Goal: Entertainment & Leisure: Browse casually

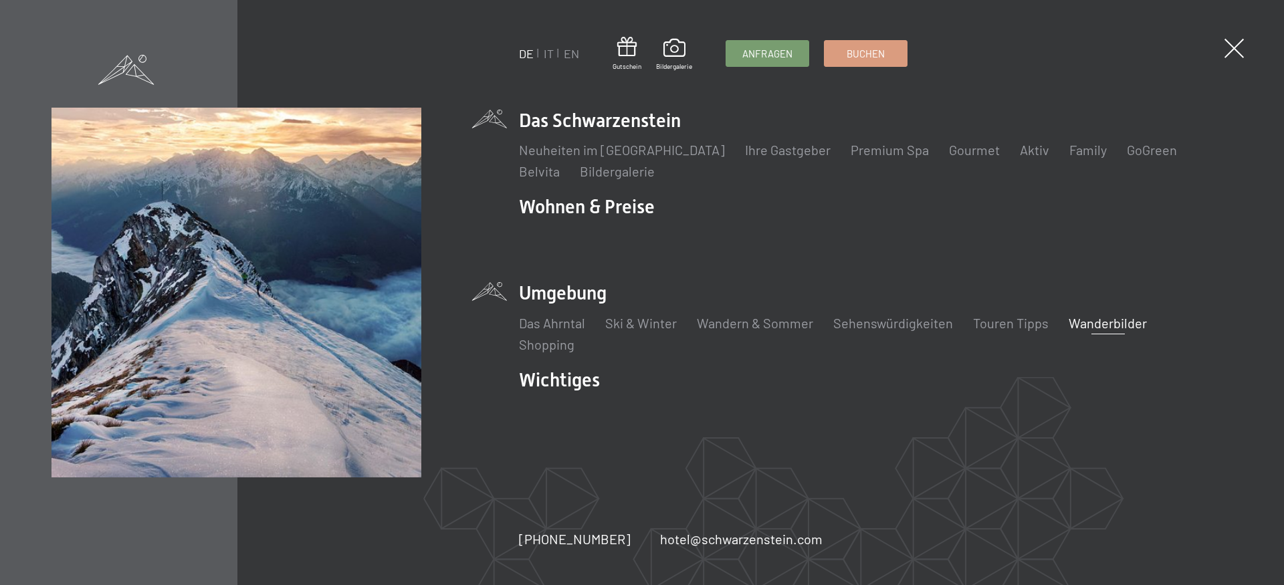
click at [1106, 320] on link "Wanderbilder" at bounding box center [1108, 323] width 78 height 16
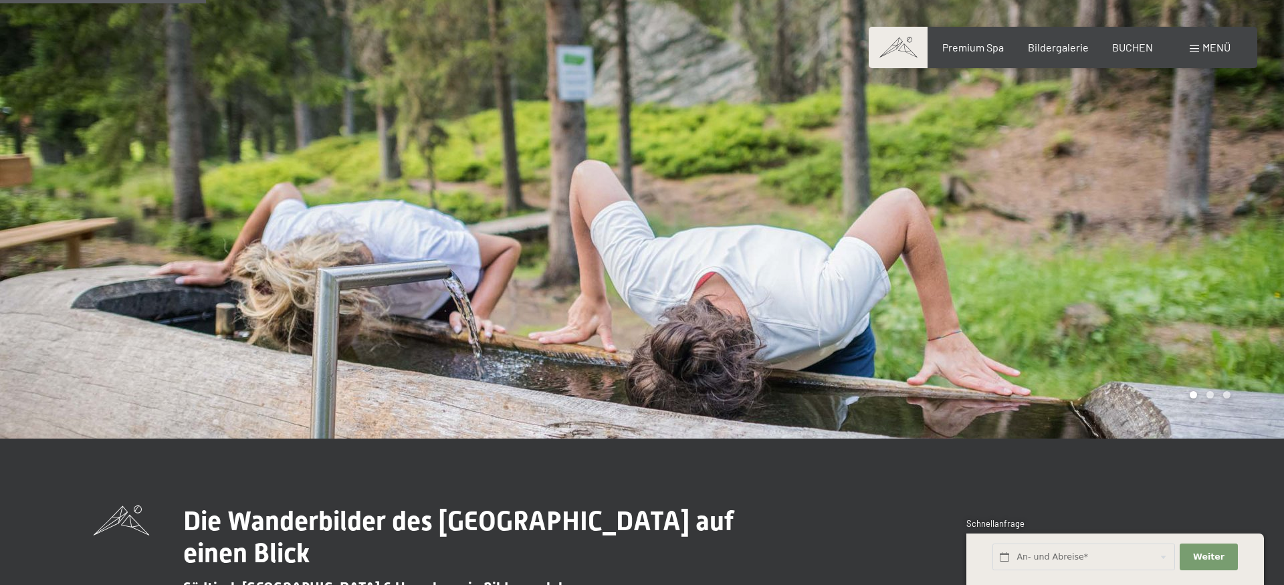
scroll to position [546, 0]
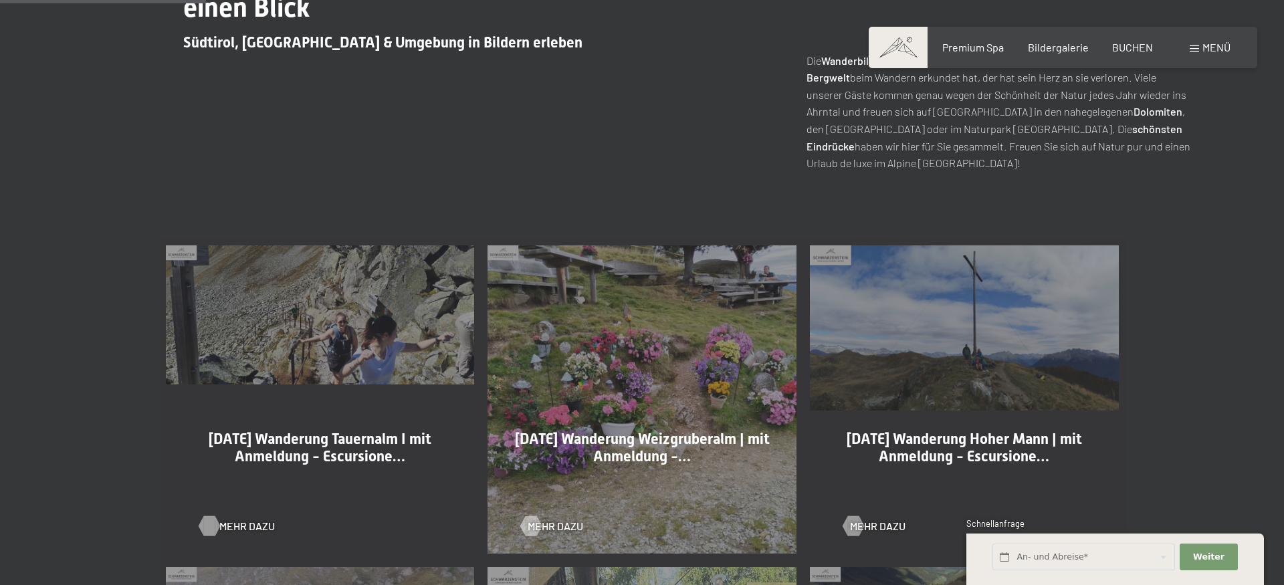
click at [213, 526] on div at bounding box center [208, 526] width 11 height 20
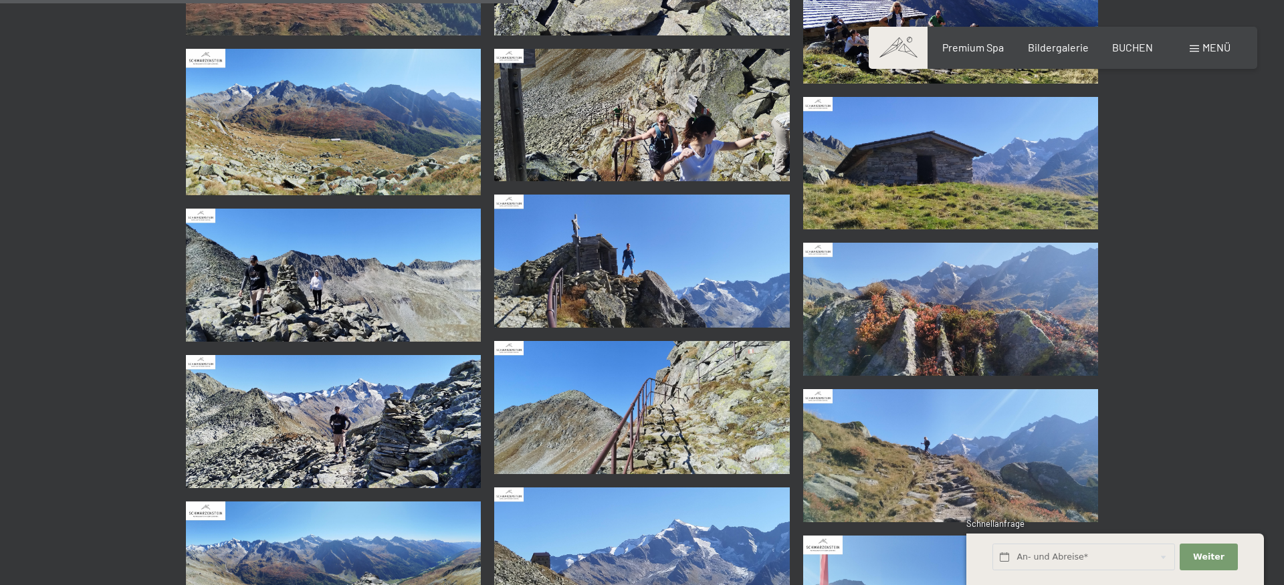
scroll to position [1501, 0]
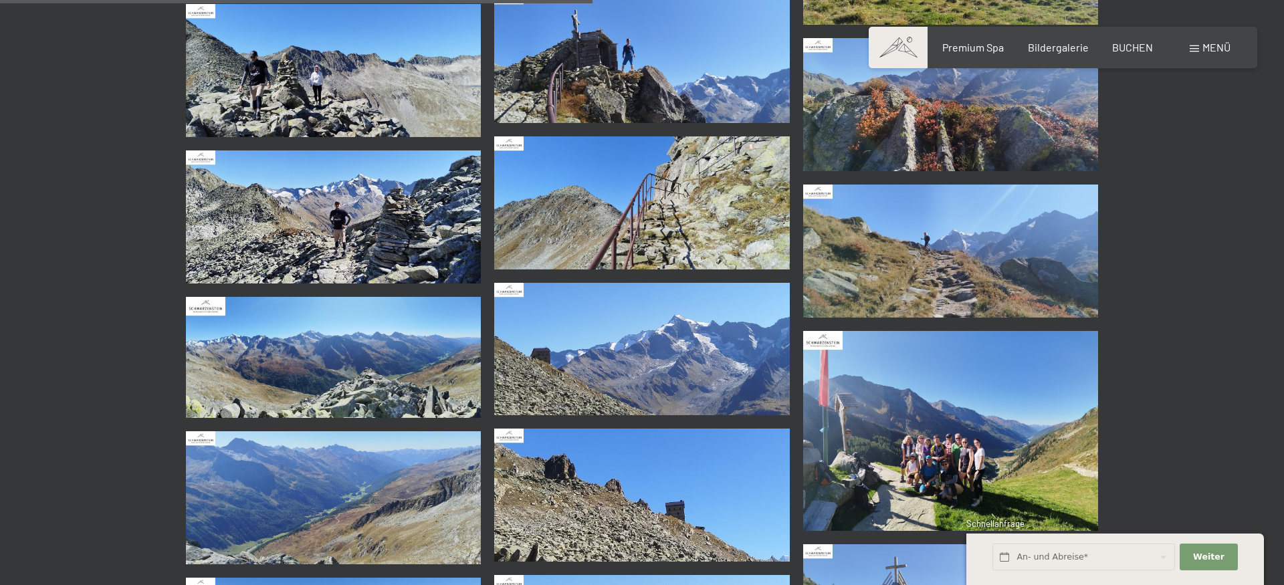
click at [936, 455] on img at bounding box center [951, 431] width 296 height 200
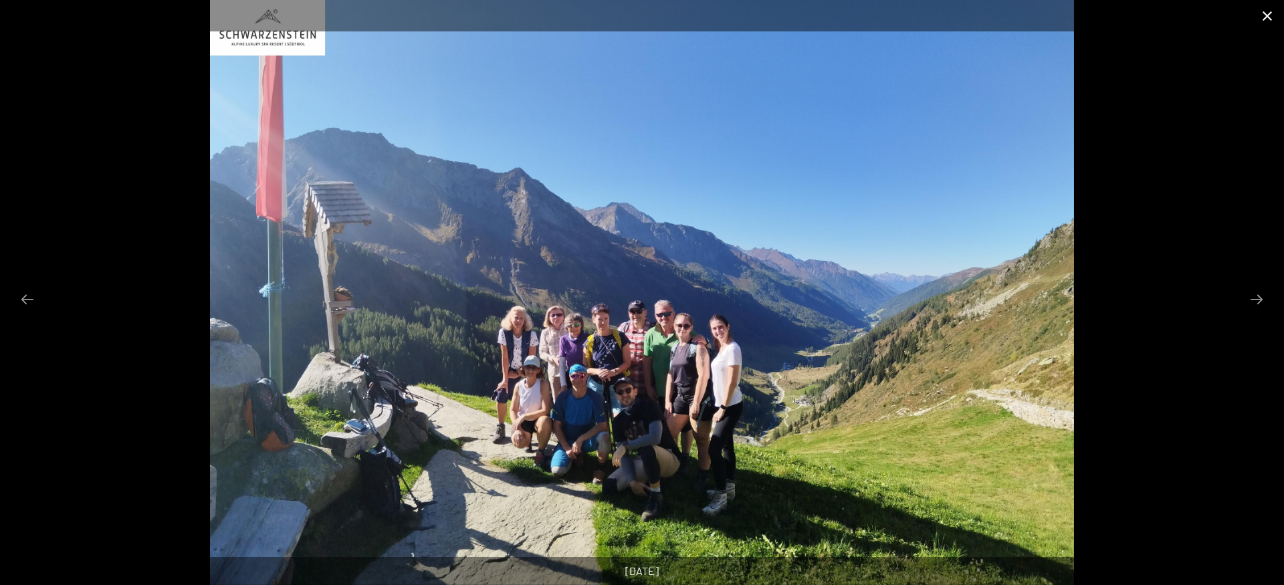
click at [1266, 14] on button "Close gallery" at bounding box center [1267, 15] width 33 height 31
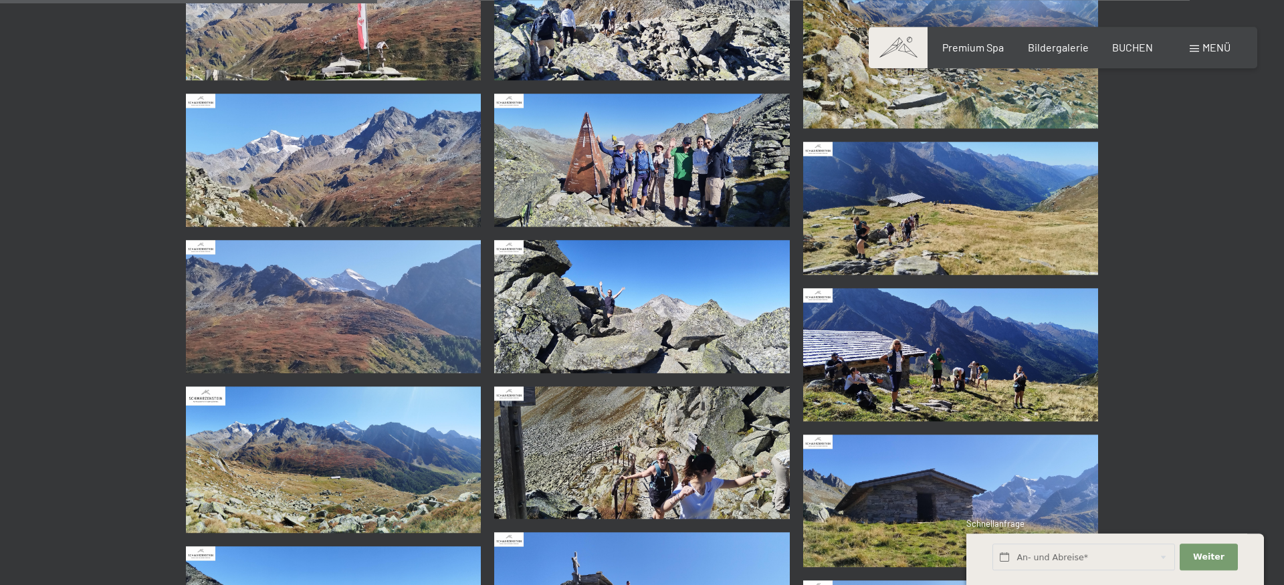
scroll to position [955, 0]
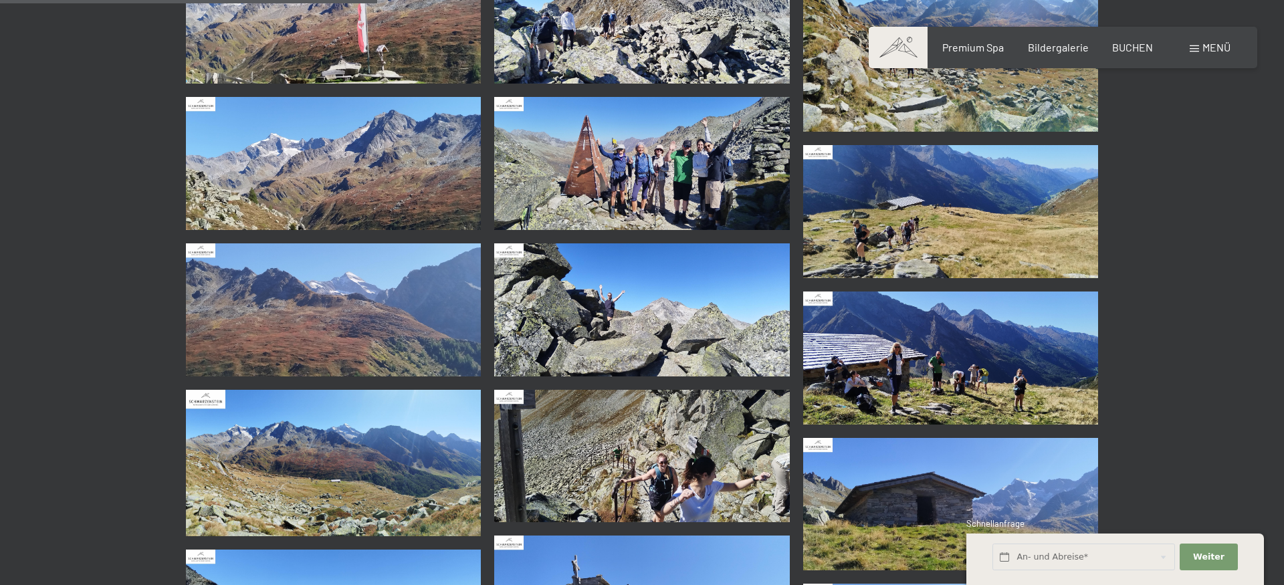
click at [630, 175] on img at bounding box center [642, 163] width 296 height 133
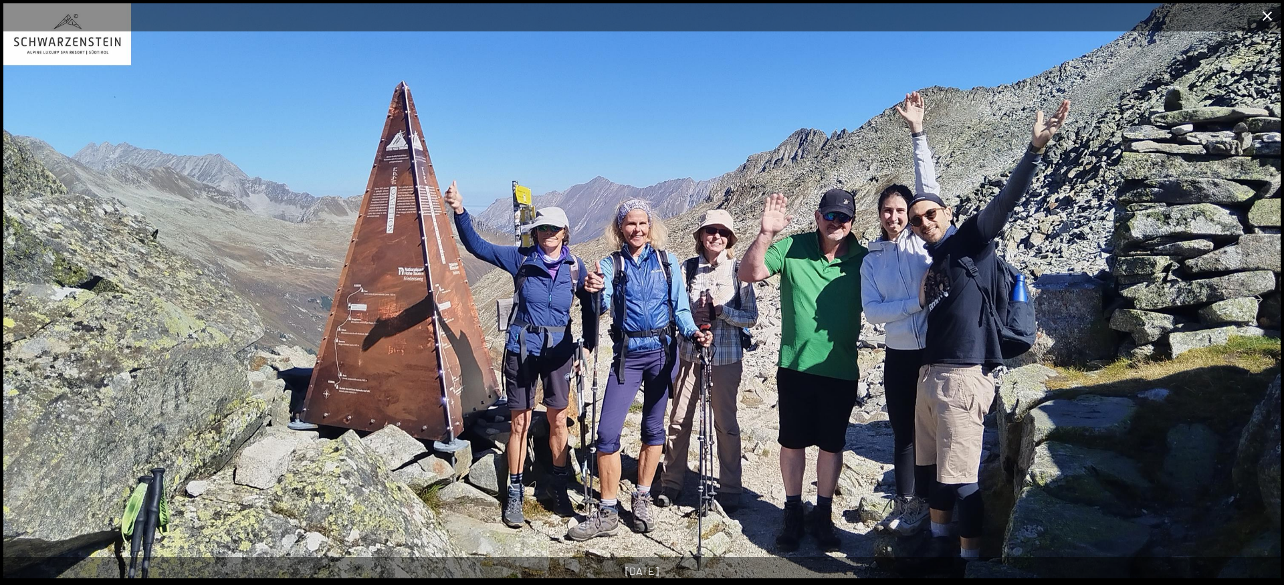
click at [1265, 17] on button "Close gallery" at bounding box center [1267, 15] width 33 height 31
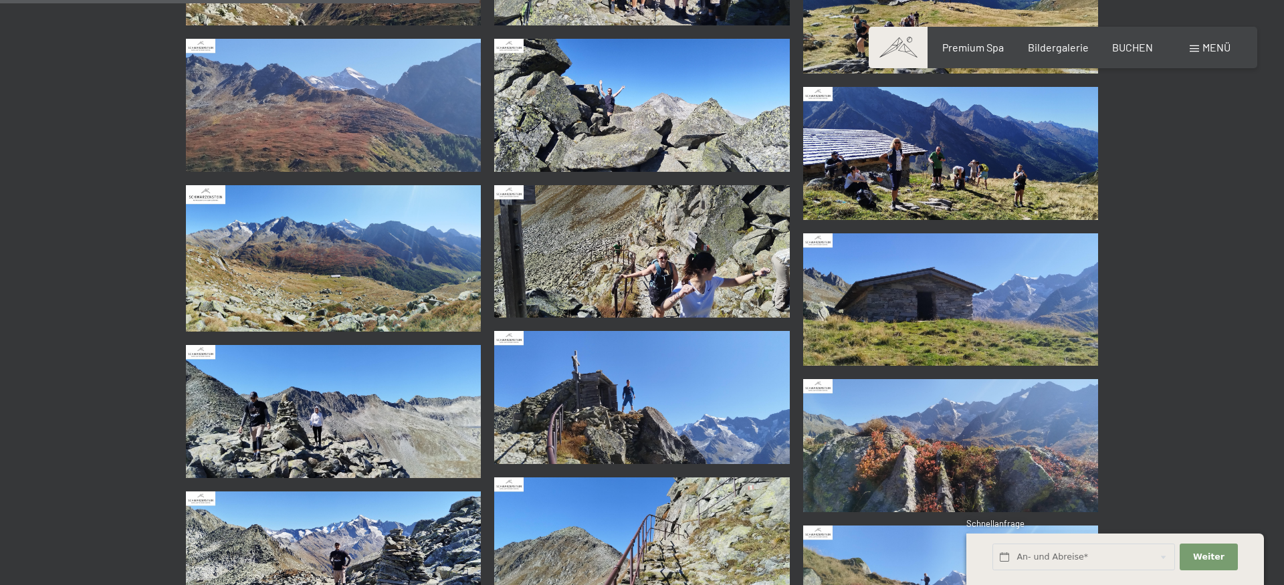
scroll to position [1433, 0]
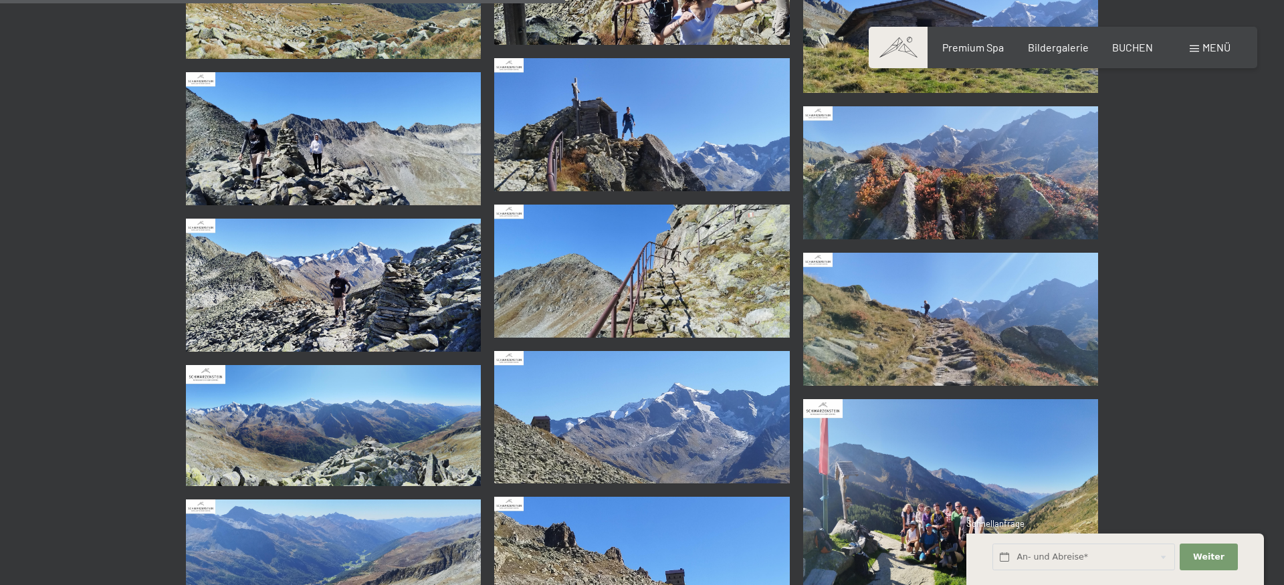
click at [621, 141] on img at bounding box center [642, 124] width 296 height 133
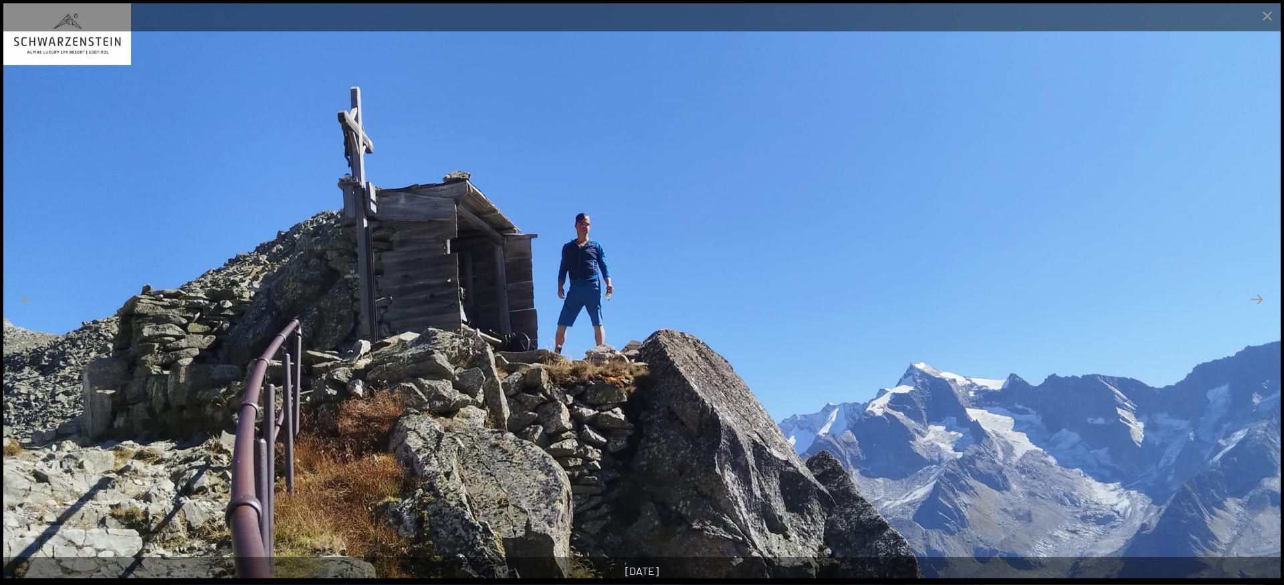
scroll to position [1569, 0]
click at [1256, 300] on button "Next slide" at bounding box center [1257, 299] width 28 height 26
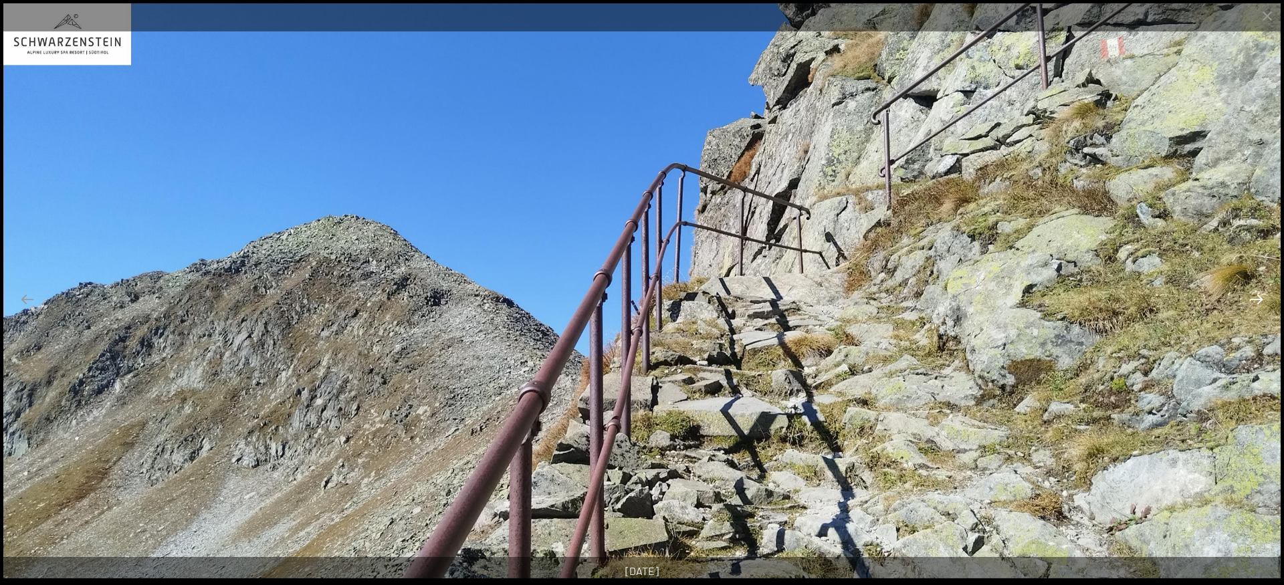
click at [1256, 300] on button "Next slide" at bounding box center [1257, 299] width 28 height 26
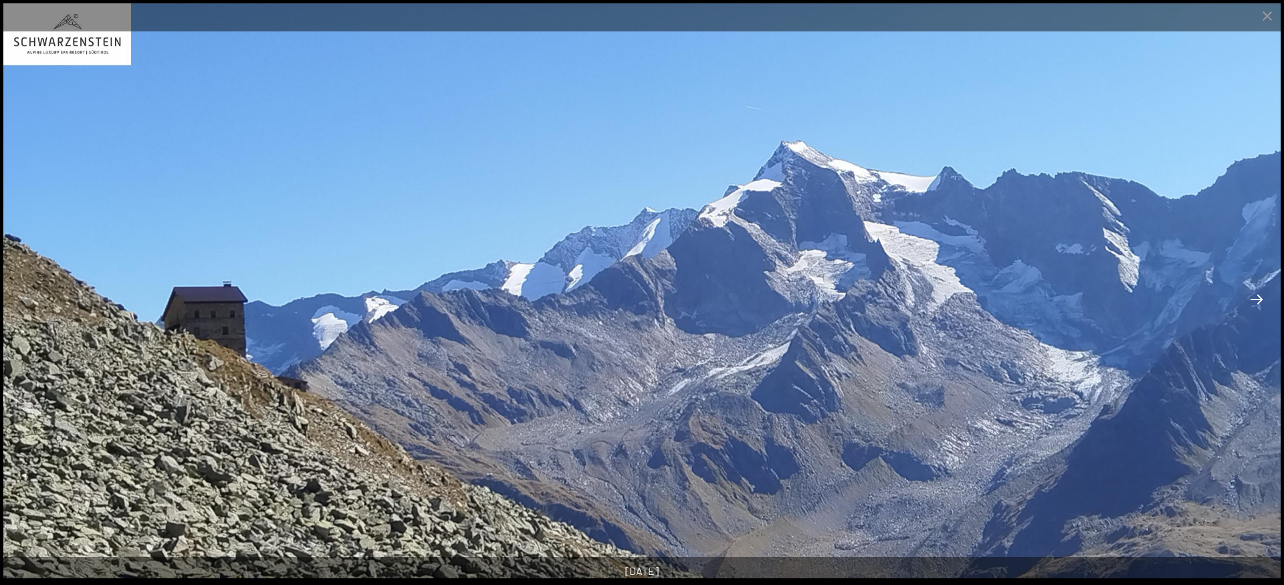
click at [1256, 300] on button "Next slide" at bounding box center [1257, 299] width 28 height 26
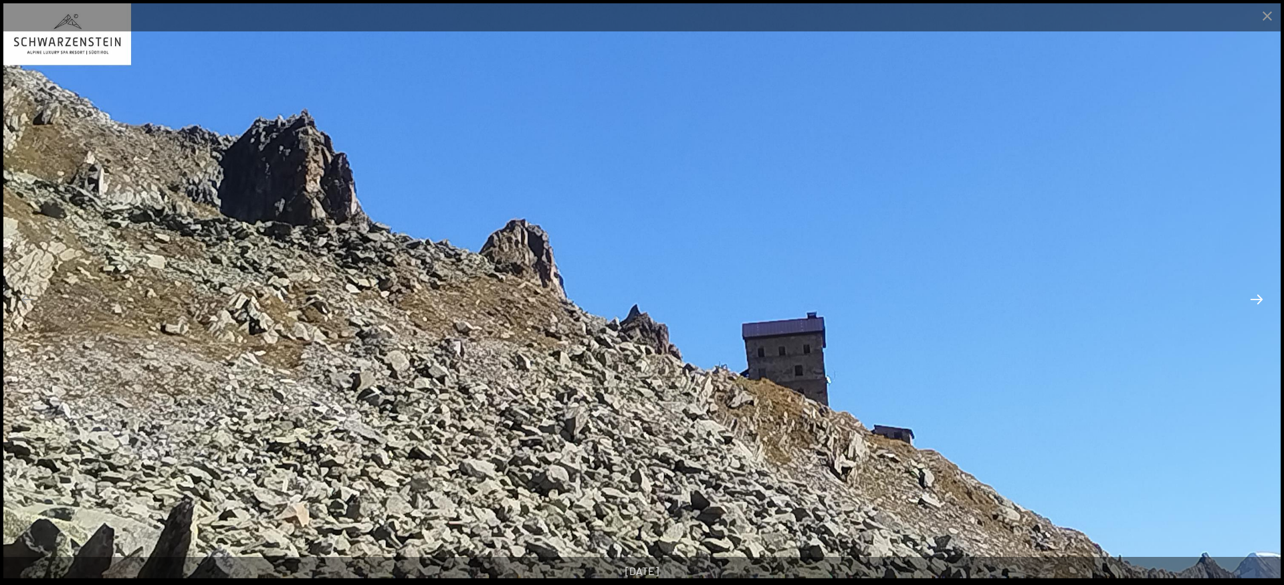
click at [1260, 300] on button "Next slide" at bounding box center [1257, 299] width 28 height 26
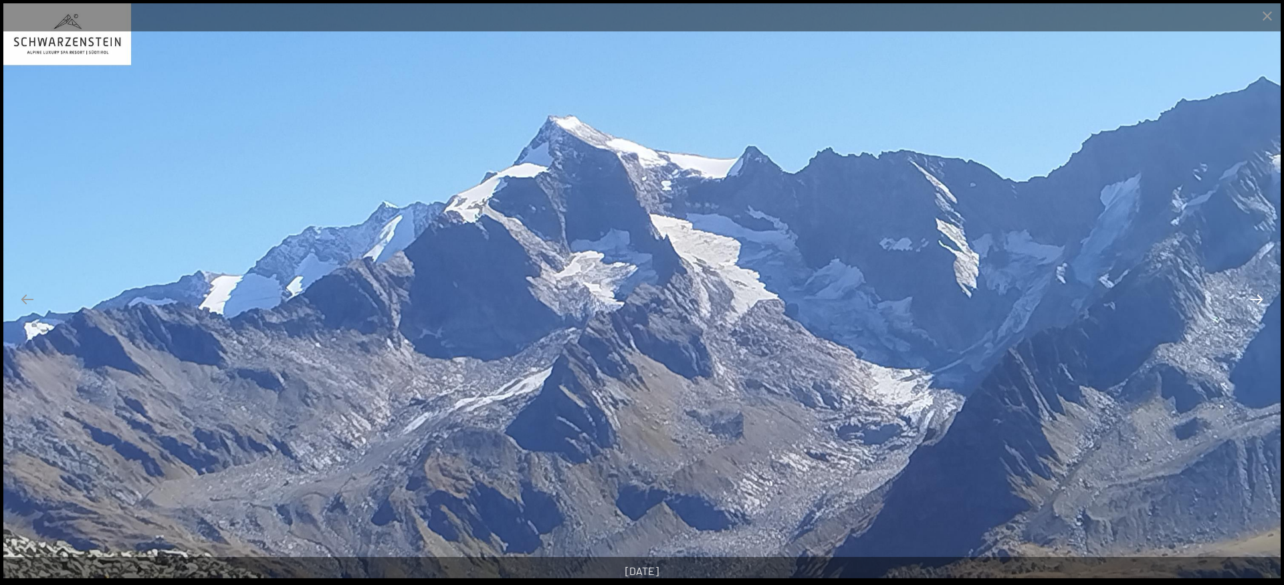
click at [1260, 300] on button "Next slide" at bounding box center [1257, 299] width 28 height 26
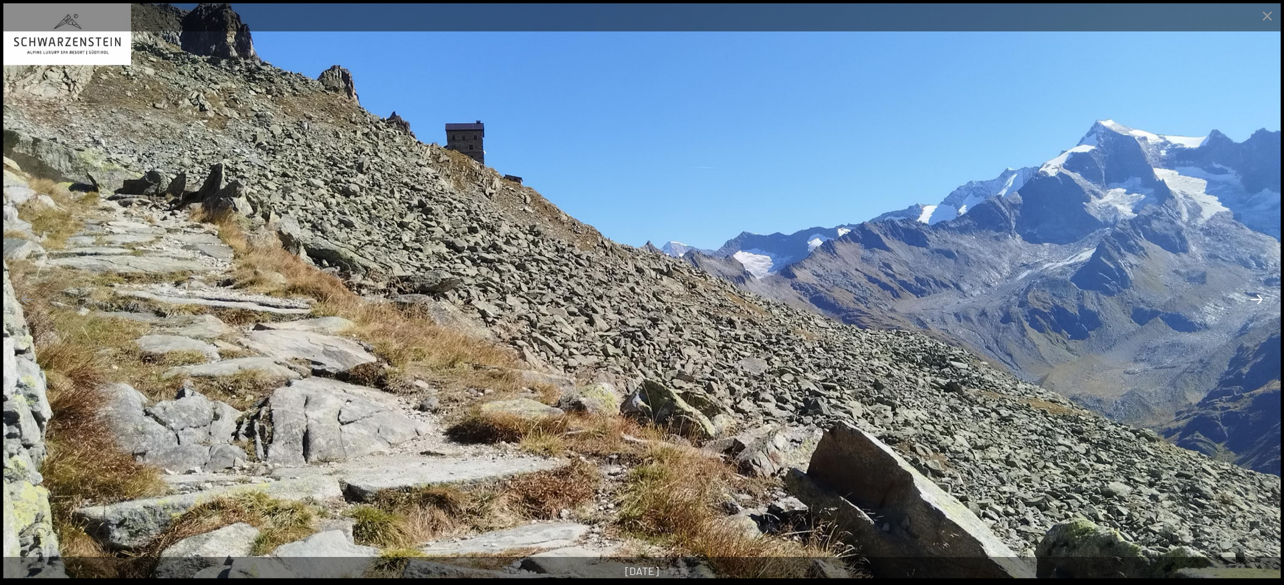
drag, startPoint x: 1260, startPoint y: 300, endPoint x: 1268, endPoint y: 304, distance: 8.4
click at [1268, 304] on button "Next slide" at bounding box center [1257, 299] width 28 height 26
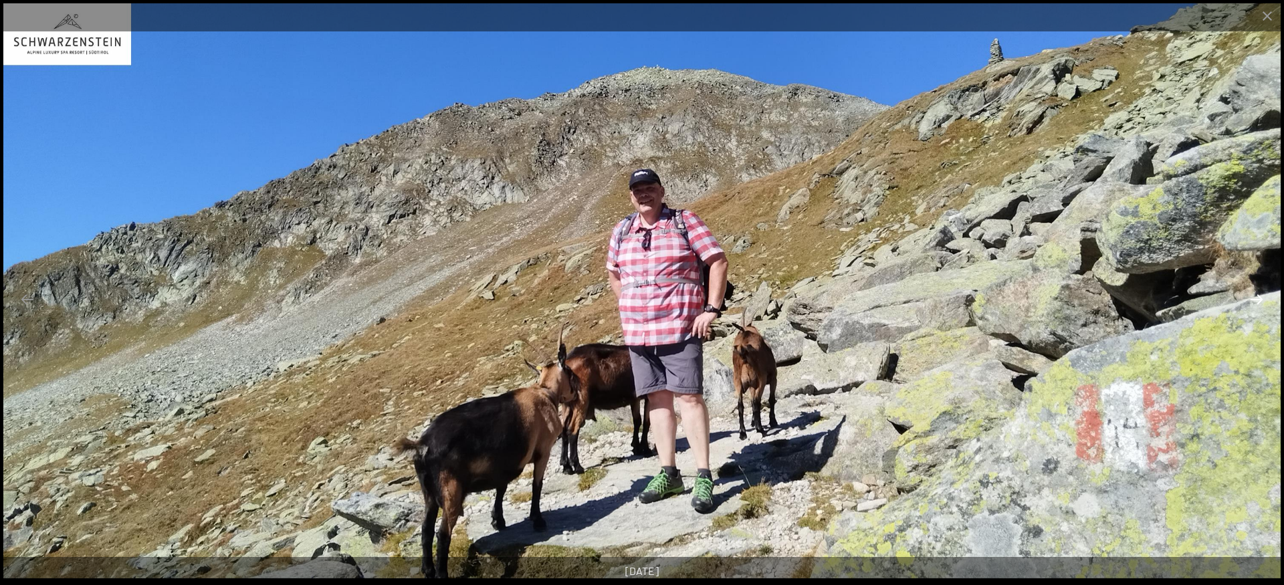
click at [1268, 304] on button "Next slide" at bounding box center [1257, 299] width 28 height 26
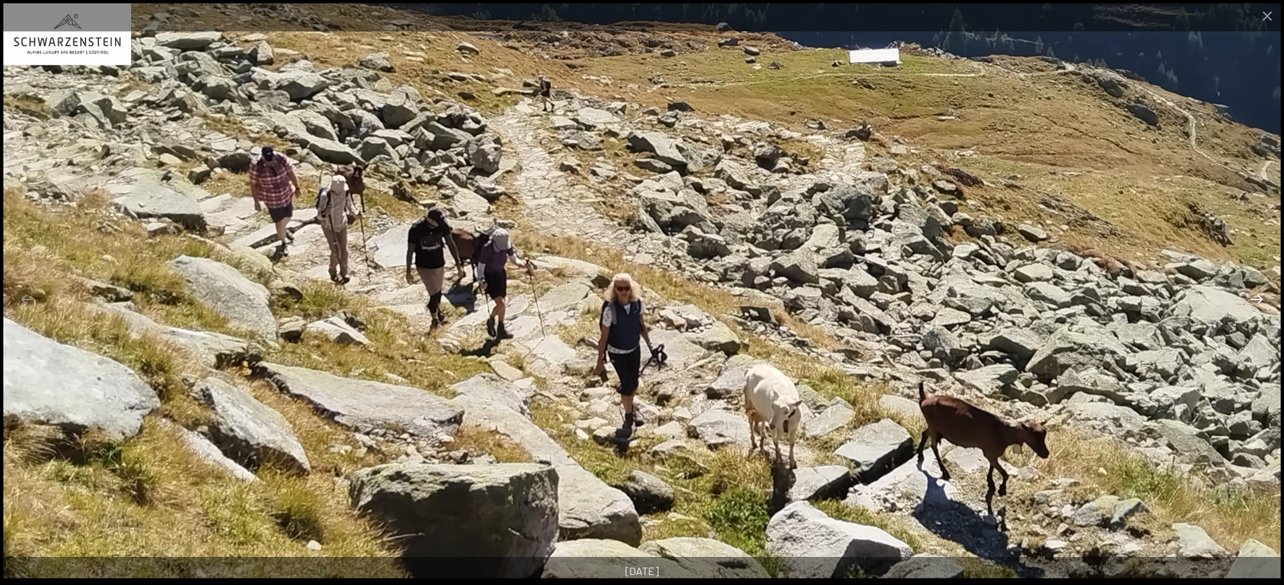
click at [1268, 304] on button "Next slide" at bounding box center [1257, 299] width 28 height 26
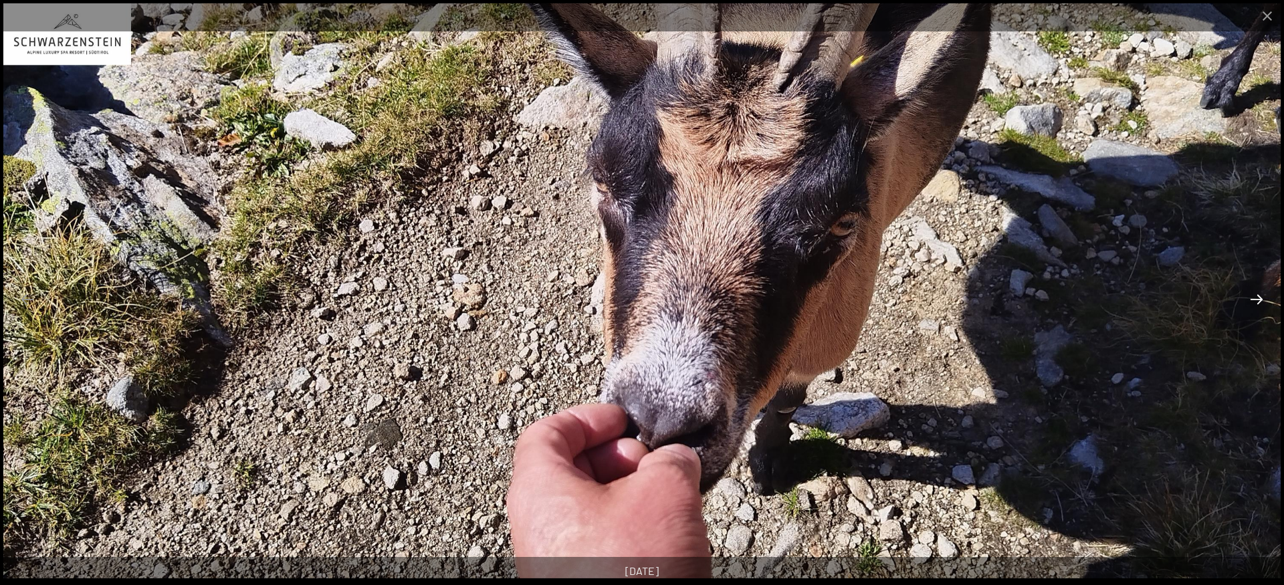
click at [1268, 304] on button "Next slide" at bounding box center [1257, 299] width 28 height 26
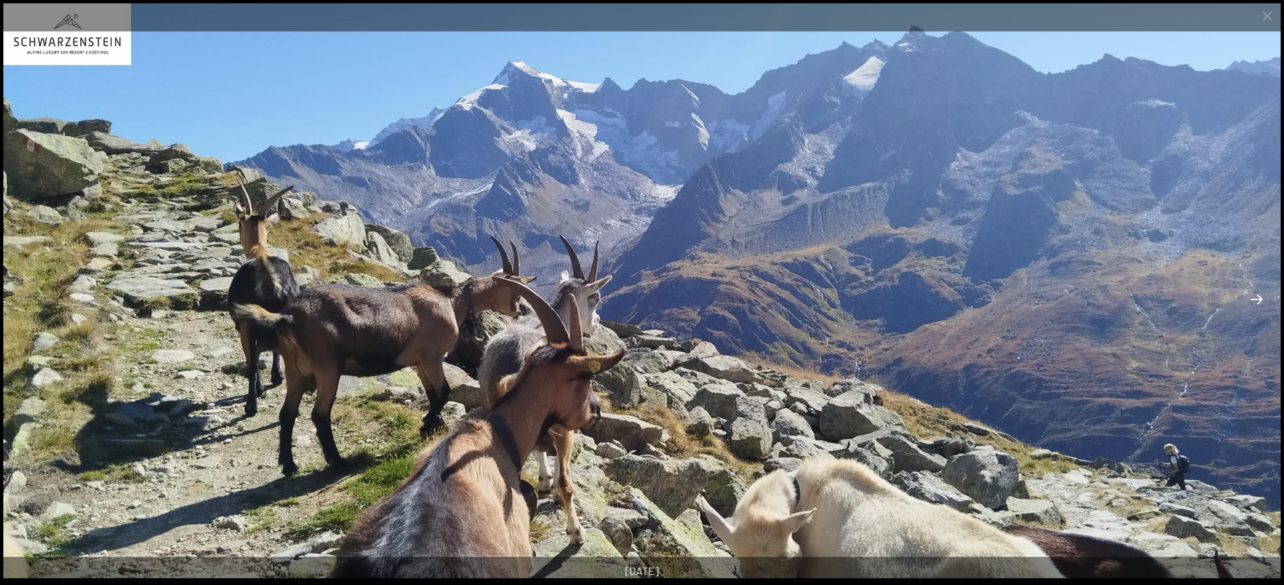
click at [1268, 304] on button "Next slide" at bounding box center [1257, 299] width 28 height 26
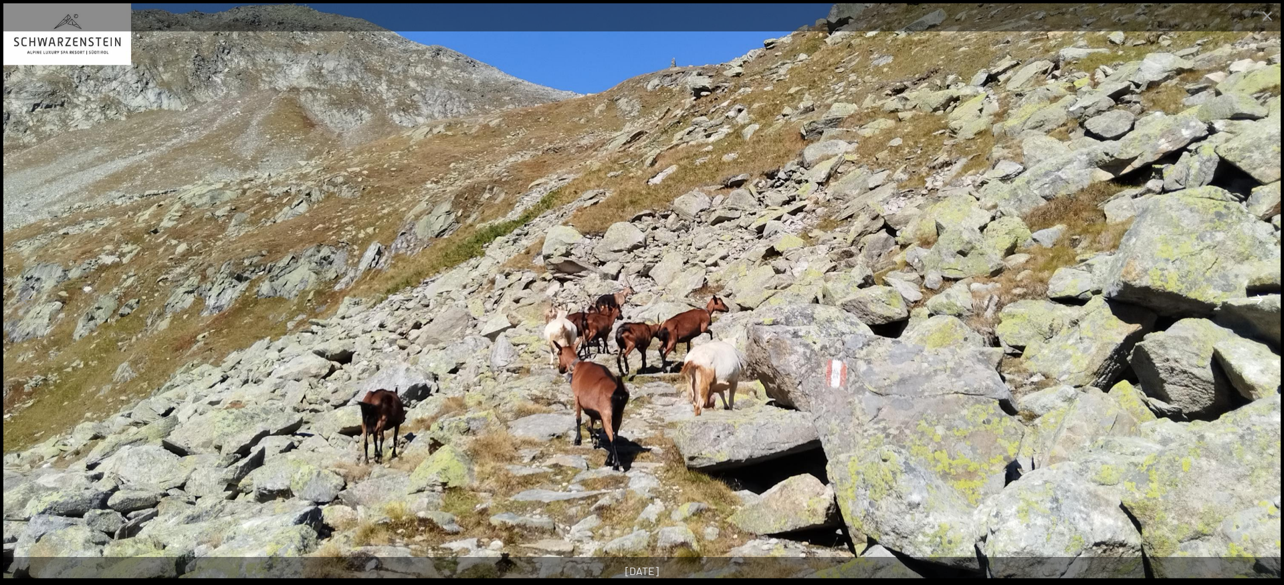
click at [1270, 306] on button "Next slide" at bounding box center [1257, 299] width 28 height 26
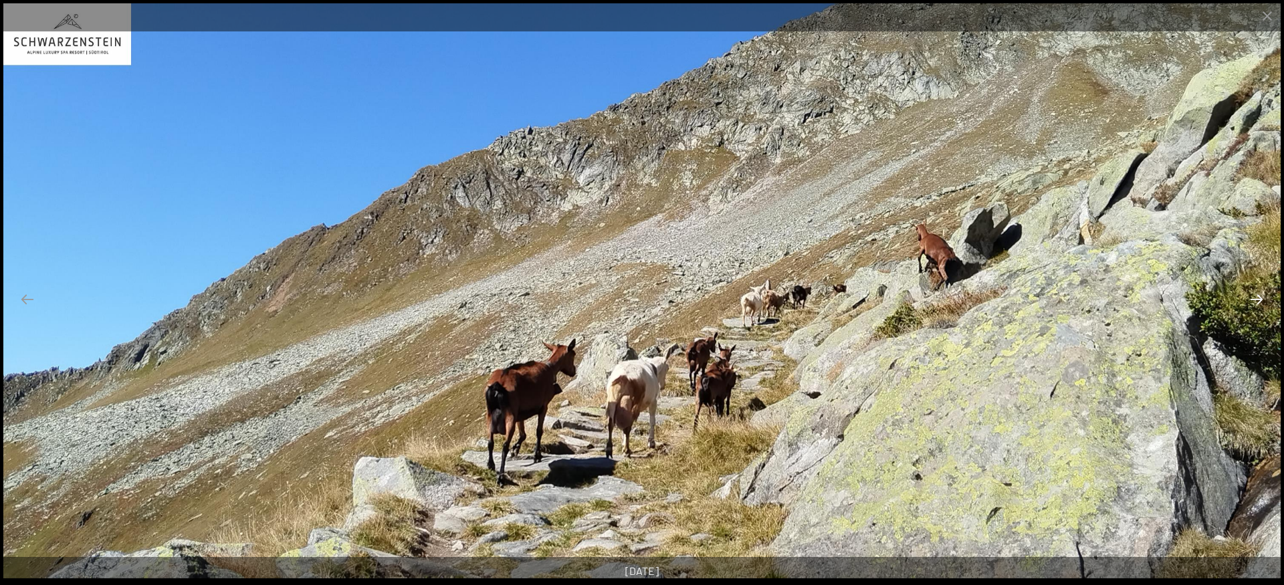
click at [1270, 306] on button "Next slide" at bounding box center [1257, 299] width 28 height 26
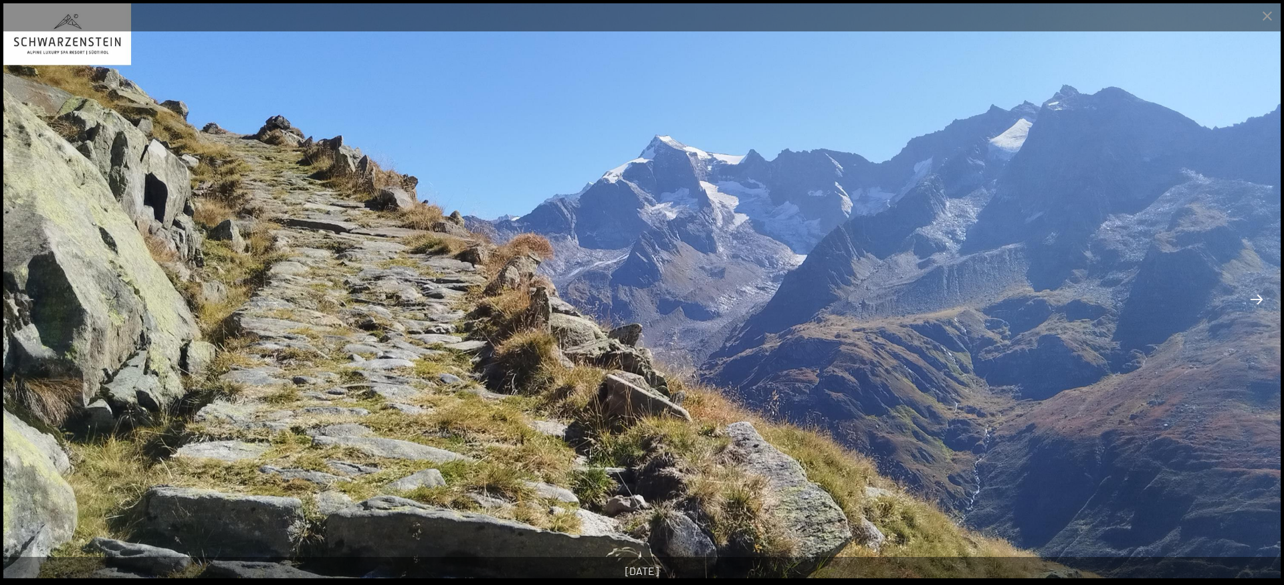
click at [1270, 306] on button "Next slide" at bounding box center [1257, 299] width 28 height 26
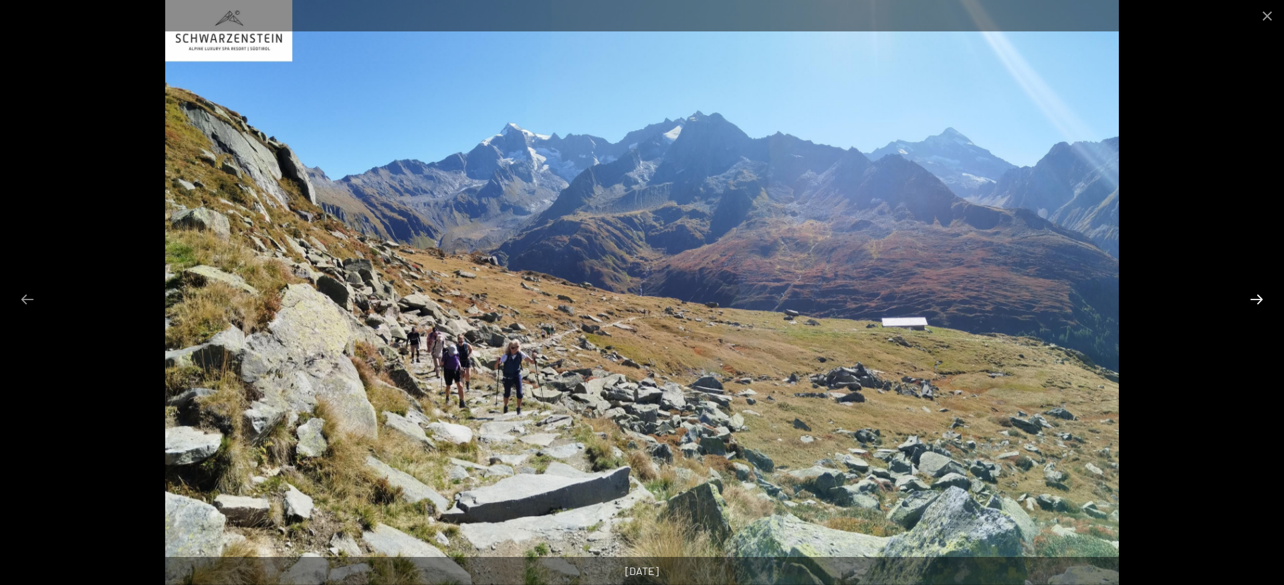
click at [1270, 306] on button "Next slide" at bounding box center [1257, 299] width 28 height 26
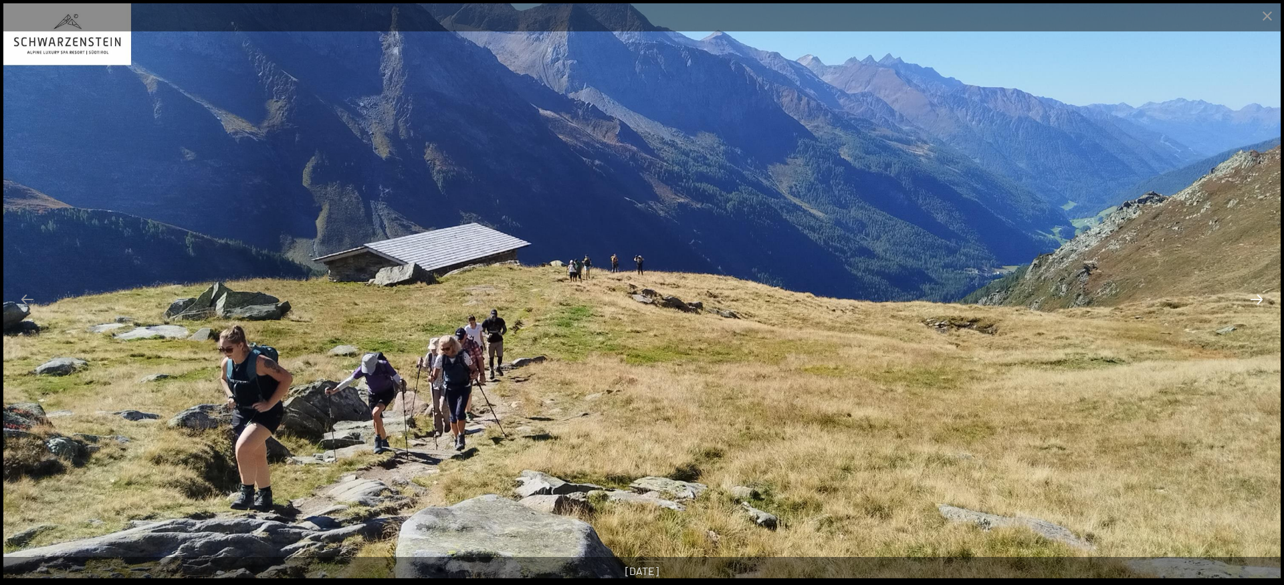
click at [1270, 306] on button "Next slide" at bounding box center [1257, 299] width 28 height 26
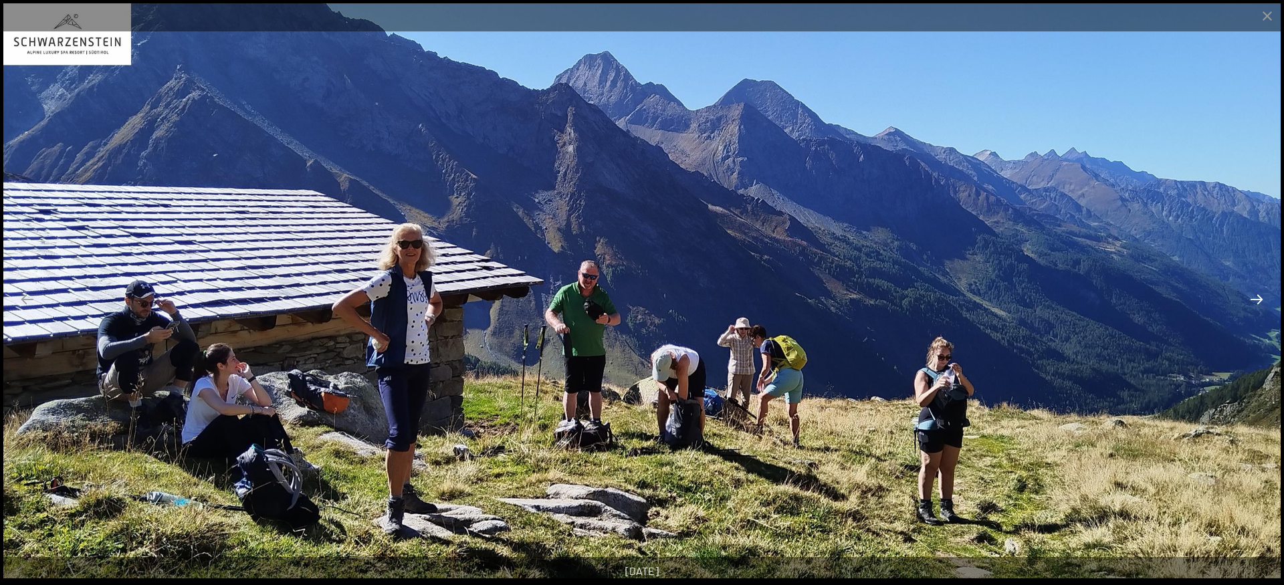
click at [1270, 306] on button "Next slide" at bounding box center [1257, 299] width 28 height 26
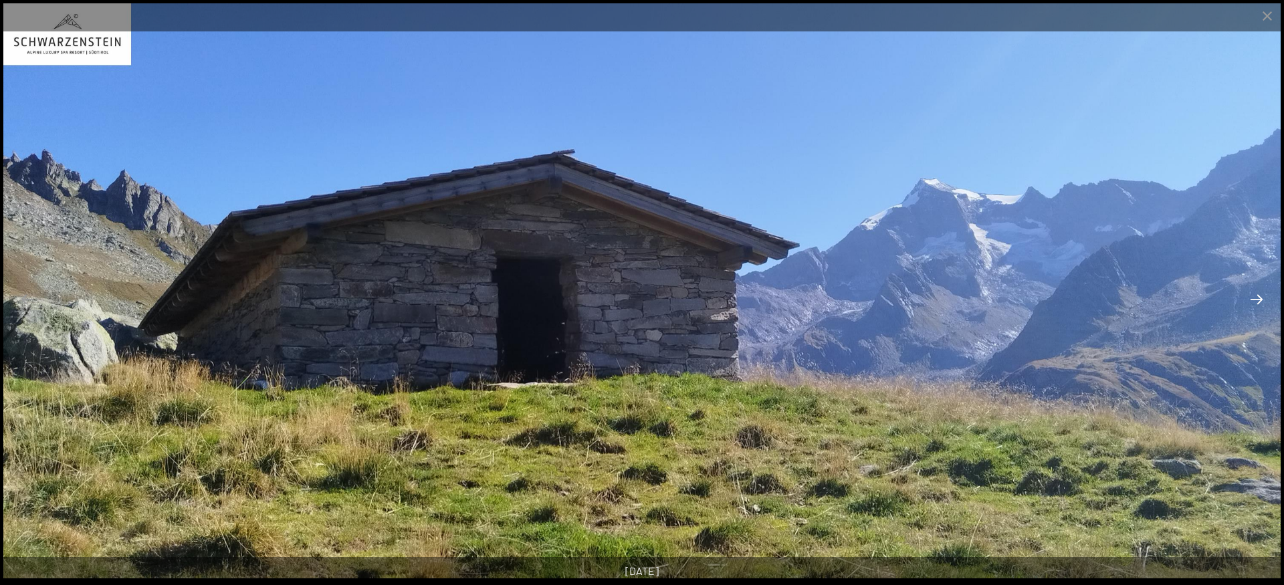
click at [1270, 306] on button "Next slide" at bounding box center [1257, 299] width 28 height 26
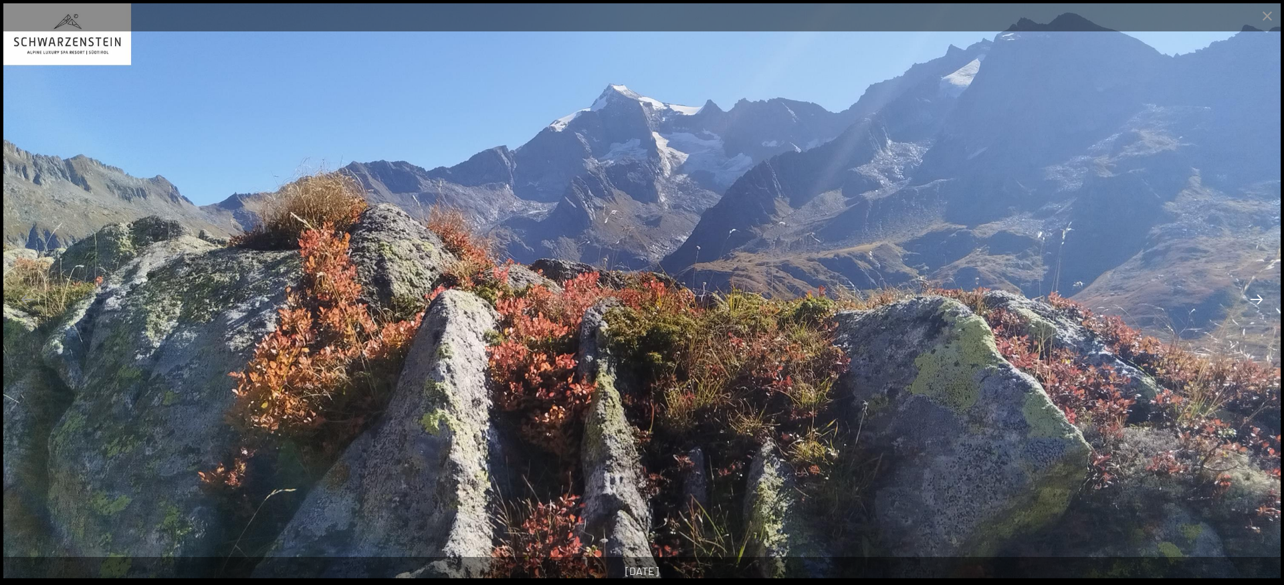
click at [1270, 306] on button "Next slide" at bounding box center [1257, 299] width 28 height 26
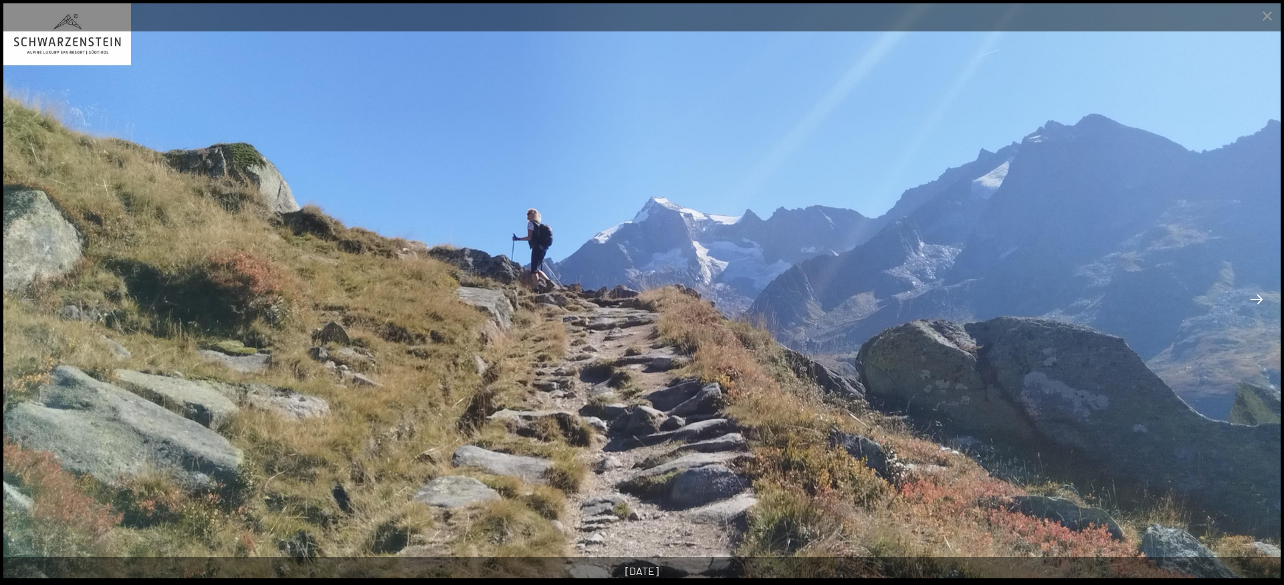
click at [1270, 306] on button "Next slide" at bounding box center [1257, 299] width 28 height 26
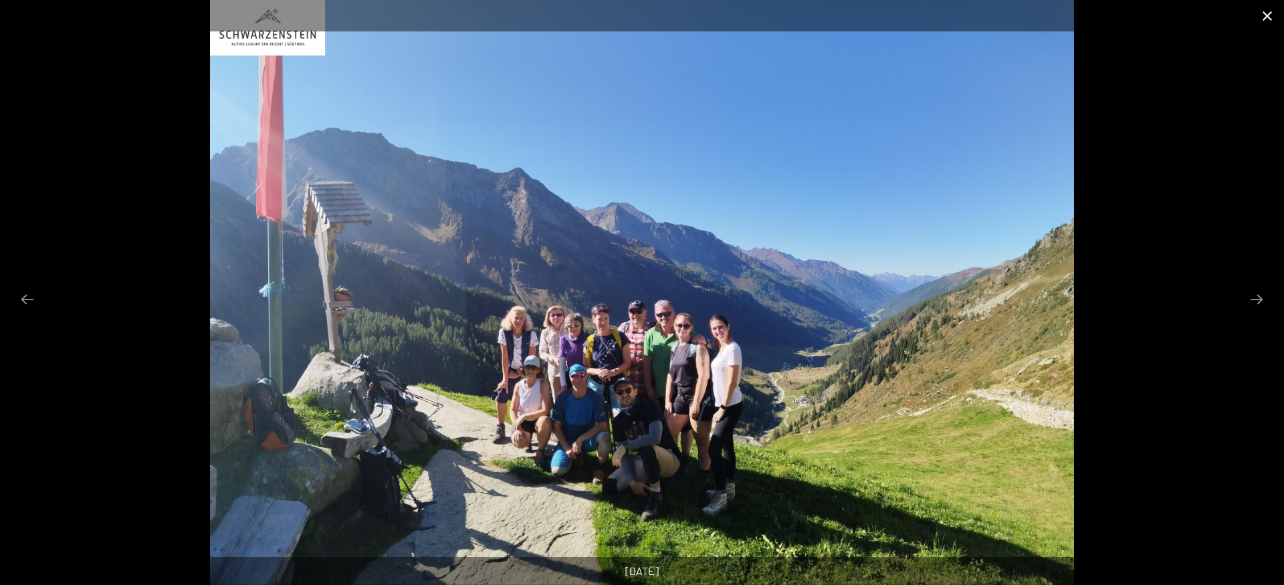
click at [1266, 13] on button "Close gallery" at bounding box center [1267, 15] width 33 height 31
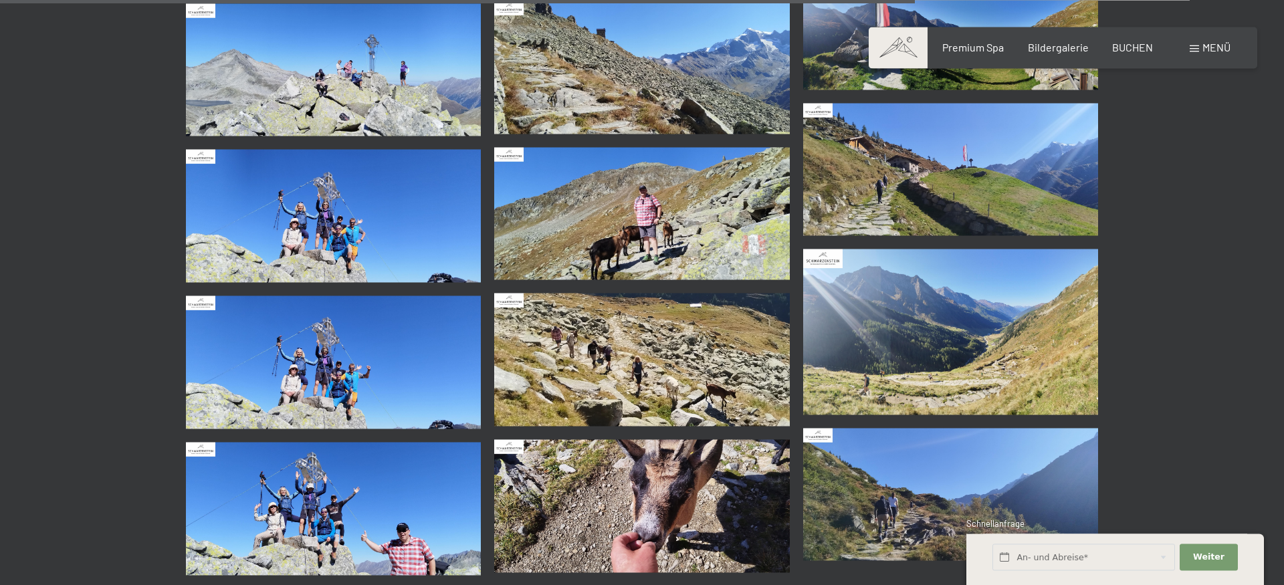
scroll to position [2320, 0]
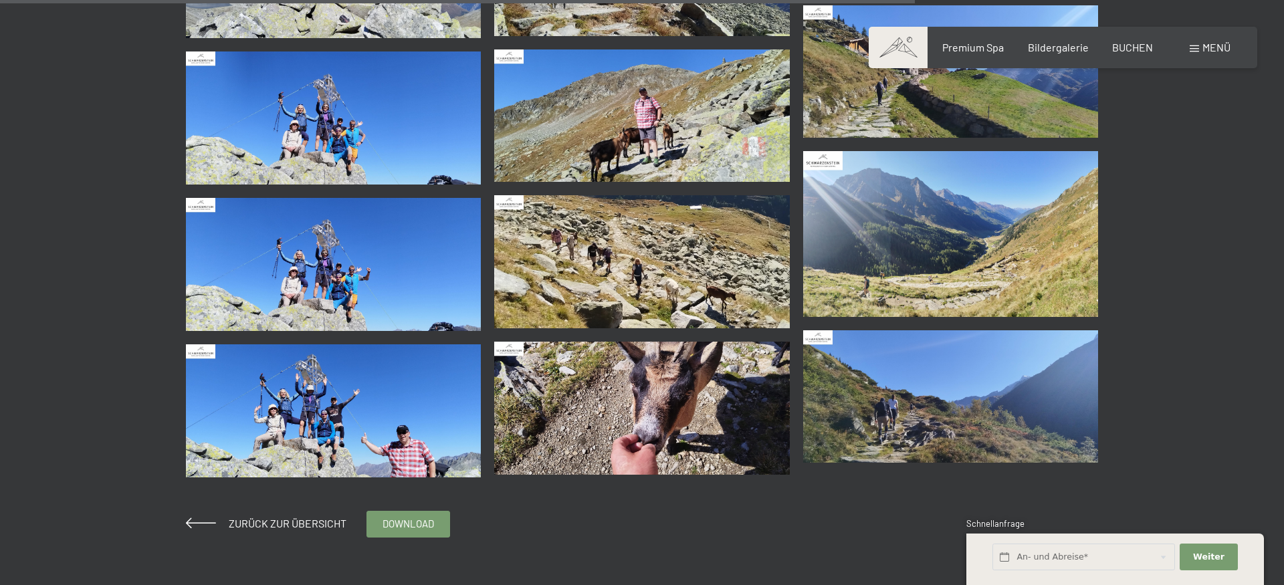
click at [322, 266] on img at bounding box center [334, 264] width 296 height 133
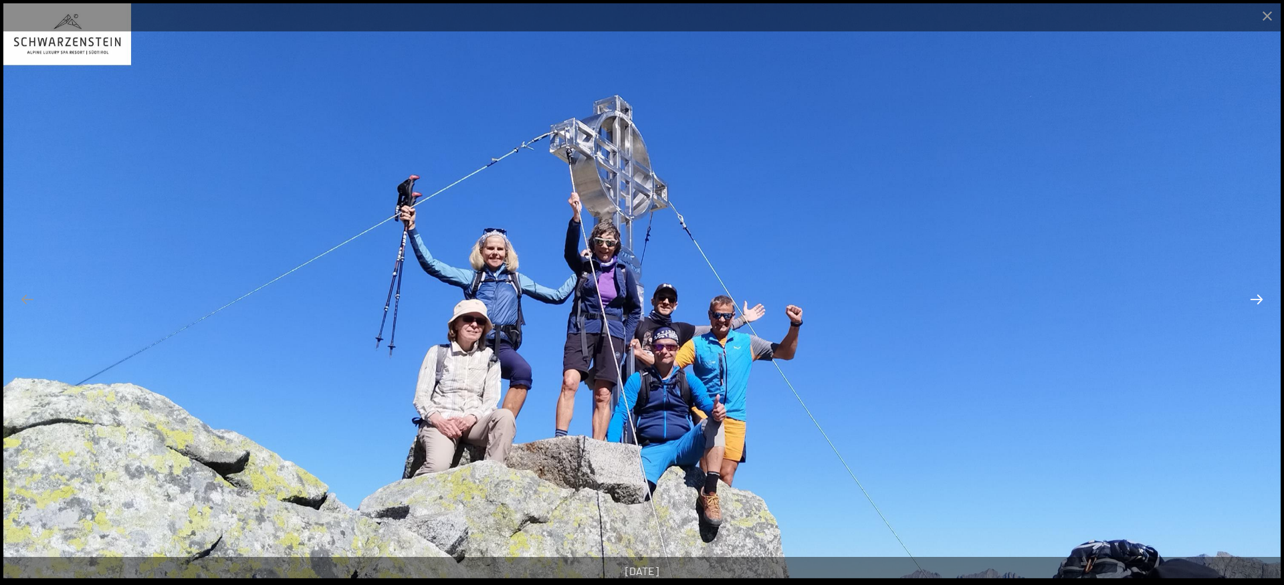
click at [1254, 308] on button "Next slide" at bounding box center [1257, 299] width 28 height 26
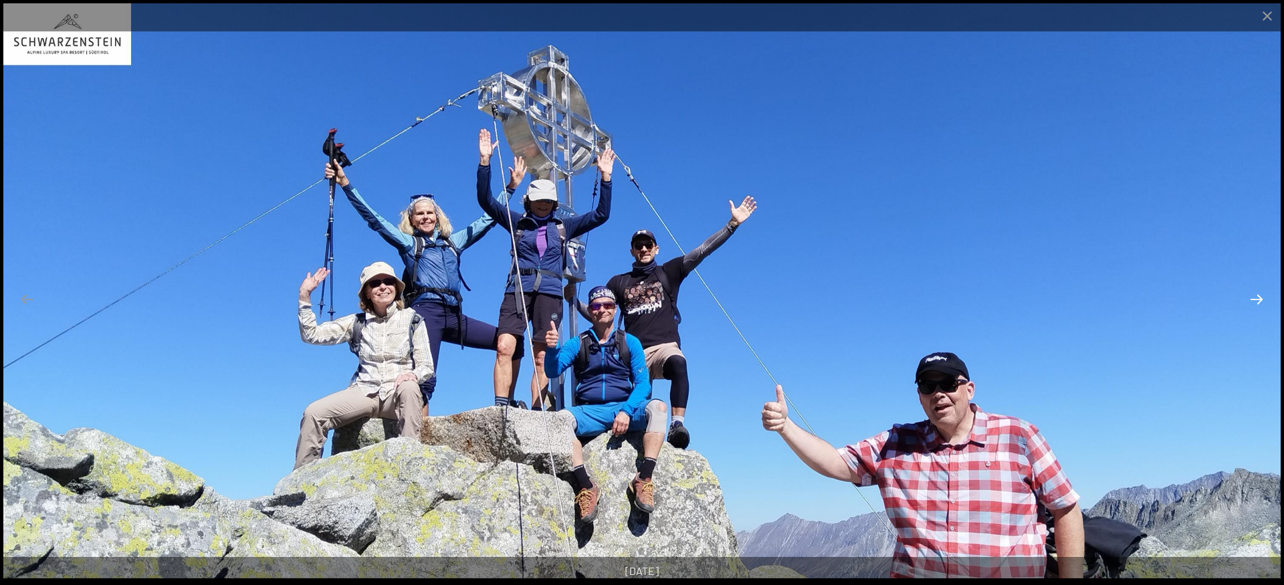
click at [1248, 304] on button "Next slide" at bounding box center [1257, 299] width 28 height 26
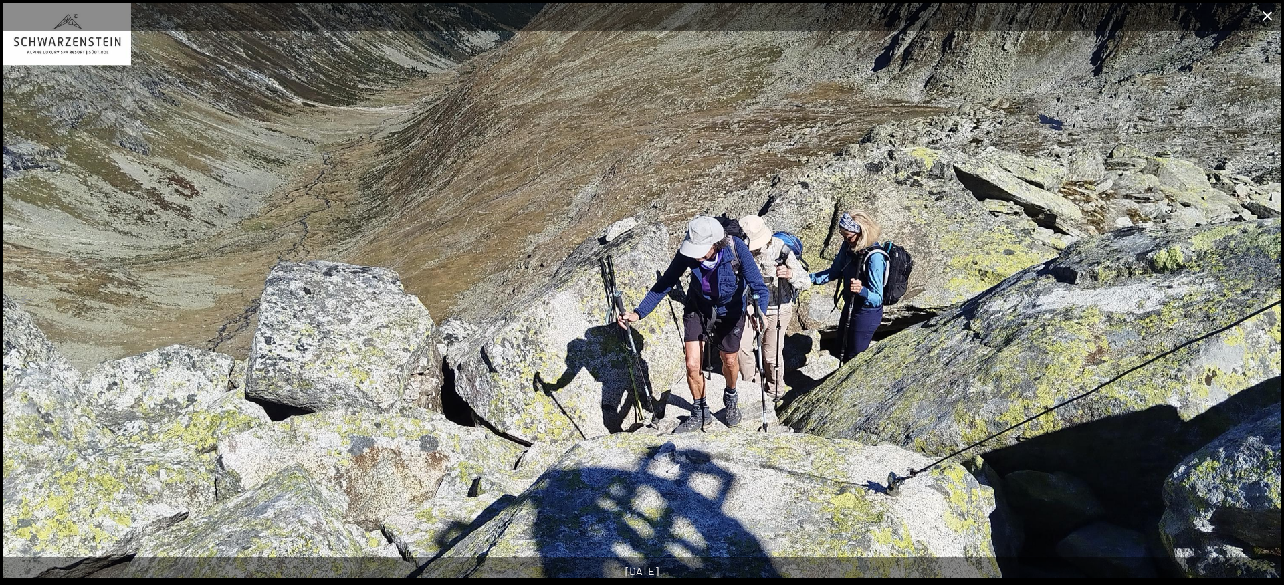
click at [1265, 14] on button "Close gallery" at bounding box center [1267, 15] width 33 height 31
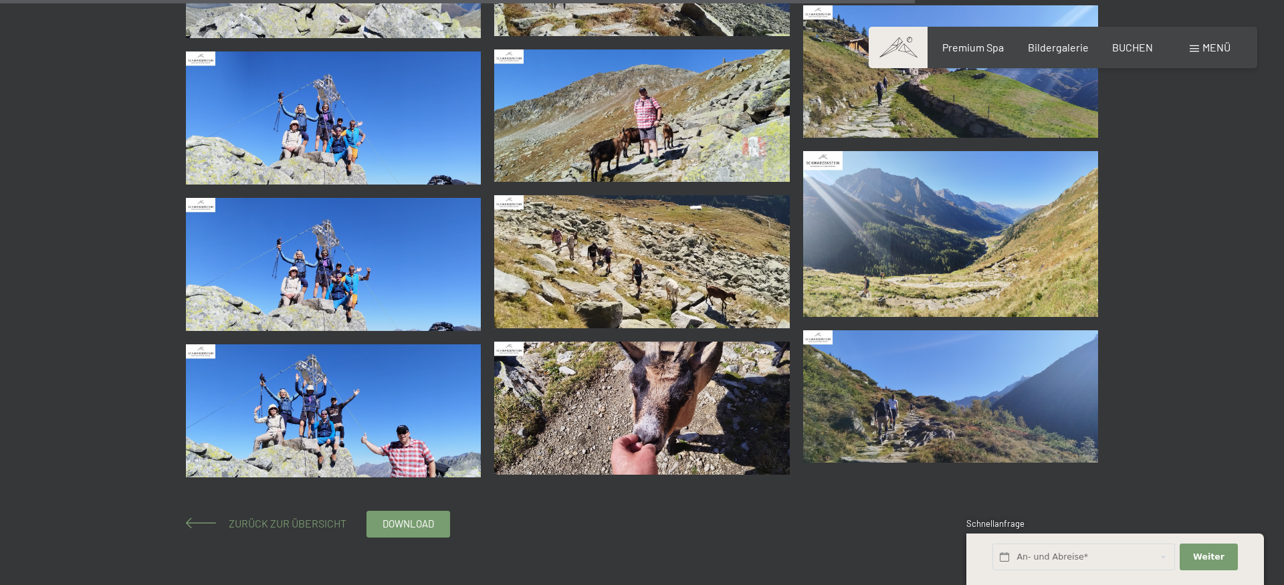
click at [314, 522] on span "Zurück zur Übersicht" at bounding box center [282, 523] width 128 height 13
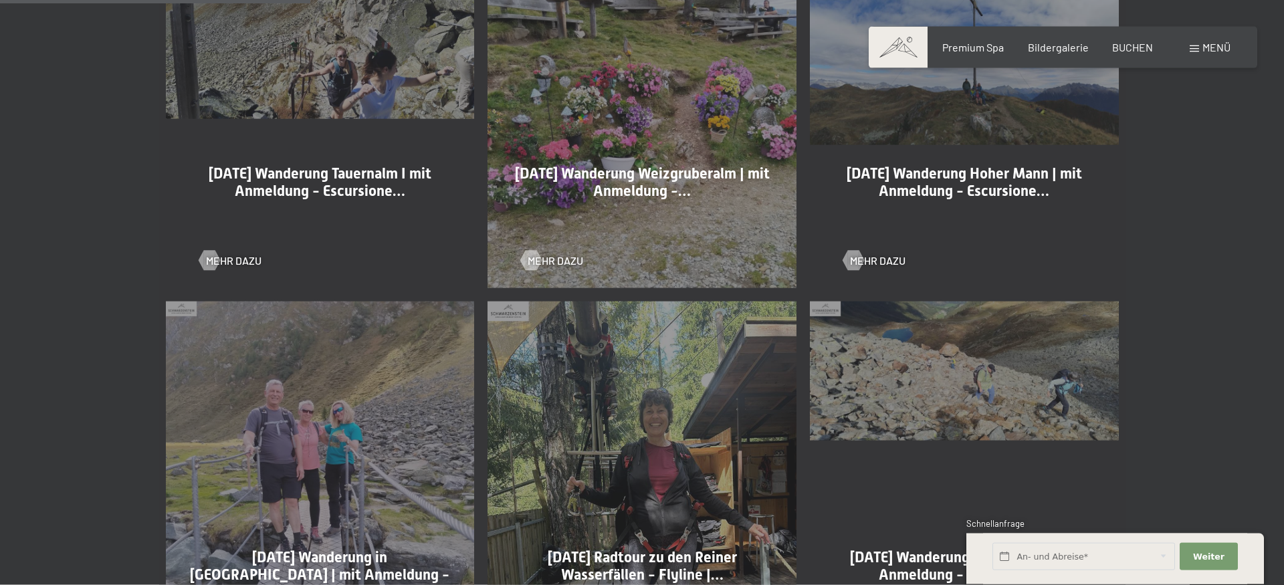
scroll to position [750, 0]
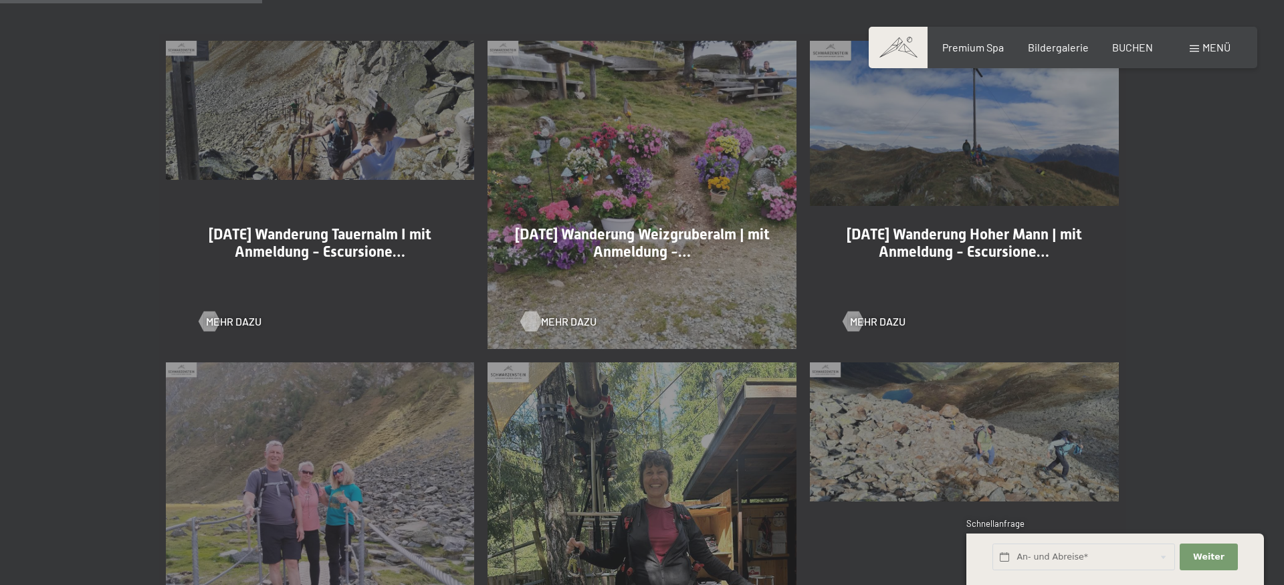
click at [530, 317] on div at bounding box center [531, 322] width 11 height 20
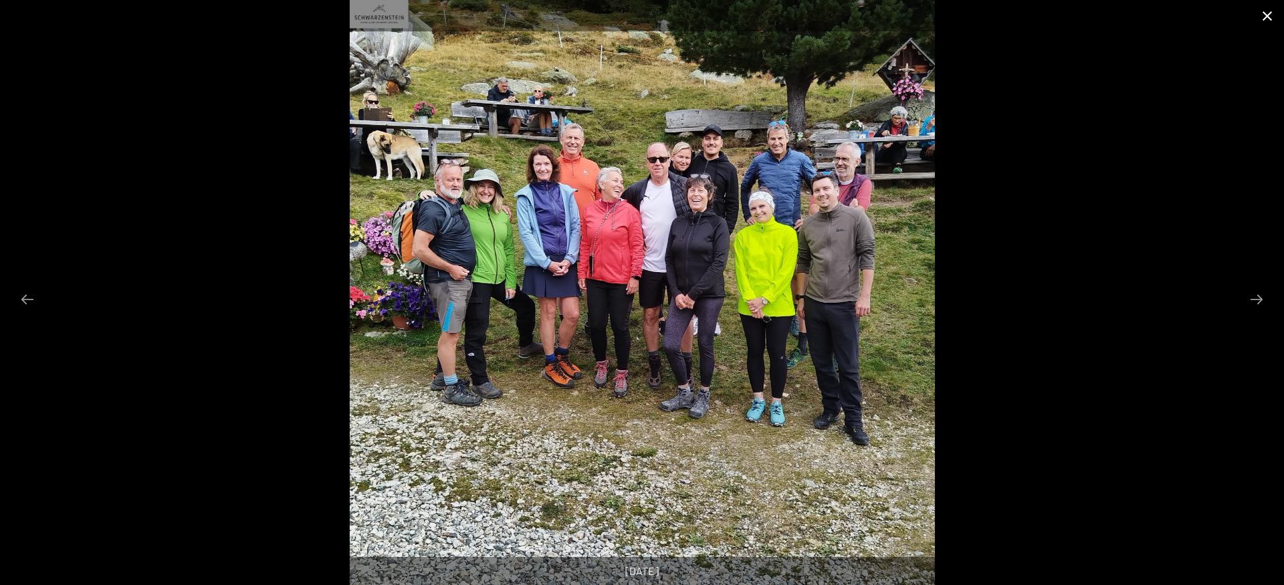
click at [1268, 17] on button "Close gallery" at bounding box center [1267, 15] width 33 height 31
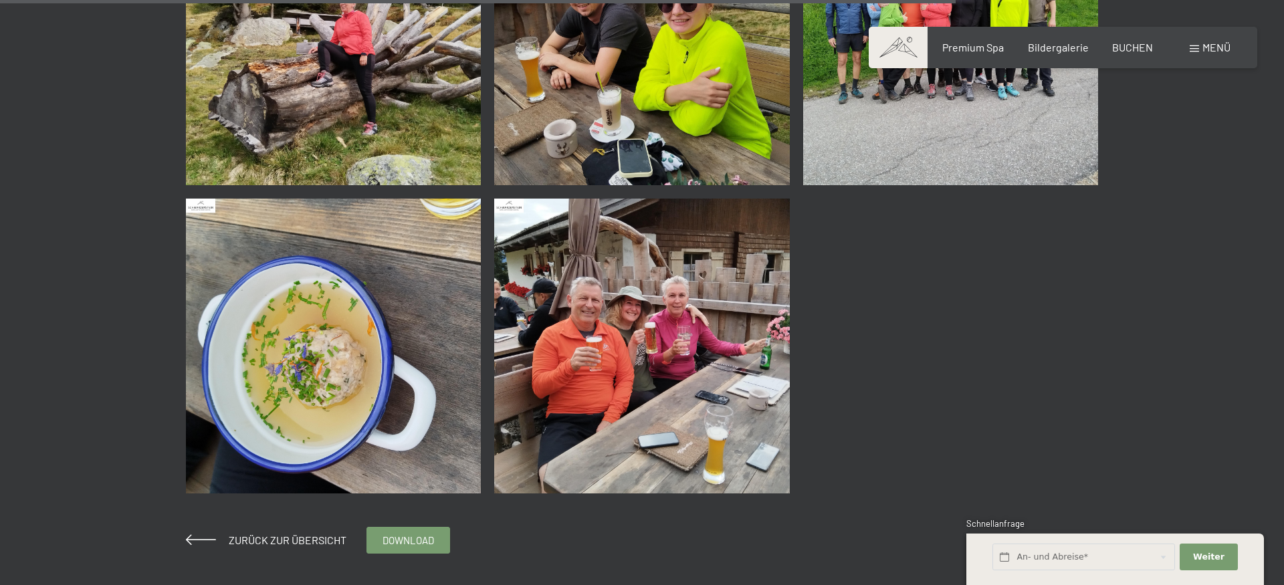
scroll to position [2797, 0]
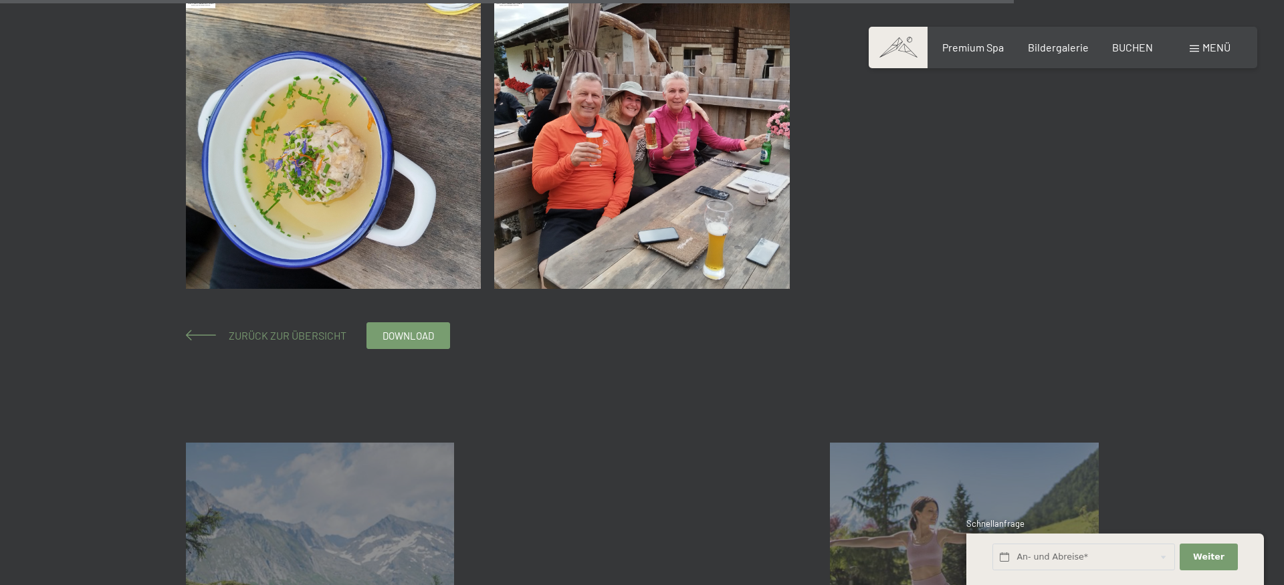
click at [243, 340] on span "Zurück zur Übersicht" at bounding box center [282, 335] width 128 height 13
